Goal: Task Accomplishment & Management: Manage account settings

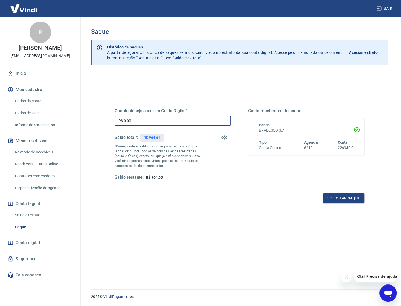
click at [144, 117] on input "R$ 0,00" at bounding box center [173, 121] width 116 height 10
type input "R$ 964,00"
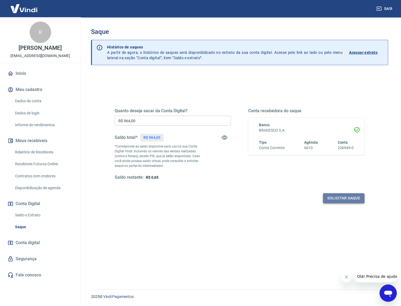
click at [330, 194] on button "Solicitar saque" at bounding box center [343, 198] width 41 height 10
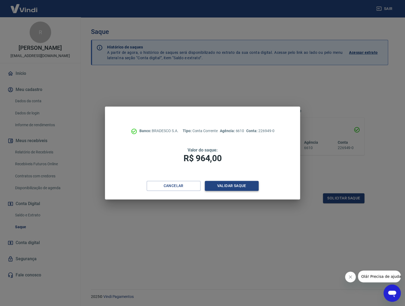
click at [247, 186] on button "Validar saque" at bounding box center [232, 186] width 54 height 10
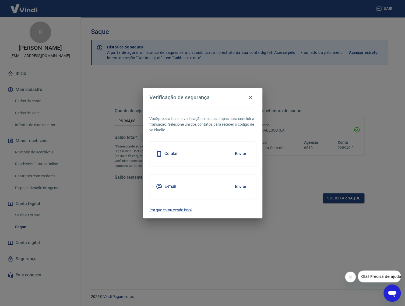
click at [249, 148] on button "Enviar" at bounding box center [240, 153] width 17 height 11
click at [243, 152] on button "Enviar" at bounding box center [240, 153] width 17 height 11
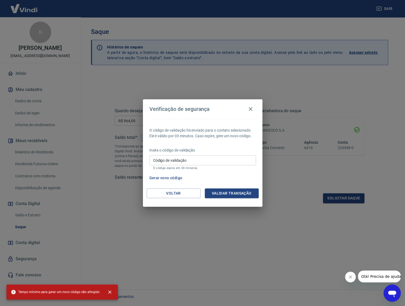
click at [223, 155] on input "Código de validação" at bounding box center [202, 160] width 106 height 10
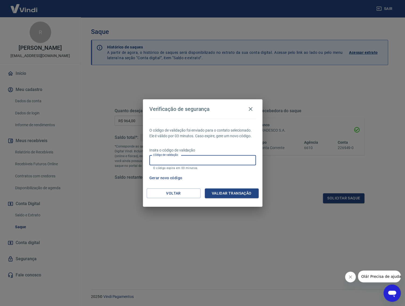
click at [216, 159] on input "Código de validação" at bounding box center [202, 160] width 106 height 10
type input "256305"
click at [229, 197] on button "Validar transação" at bounding box center [232, 193] width 54 height 10
